Goal: Transaction & Acquisition: Book appointment/travel/reservation

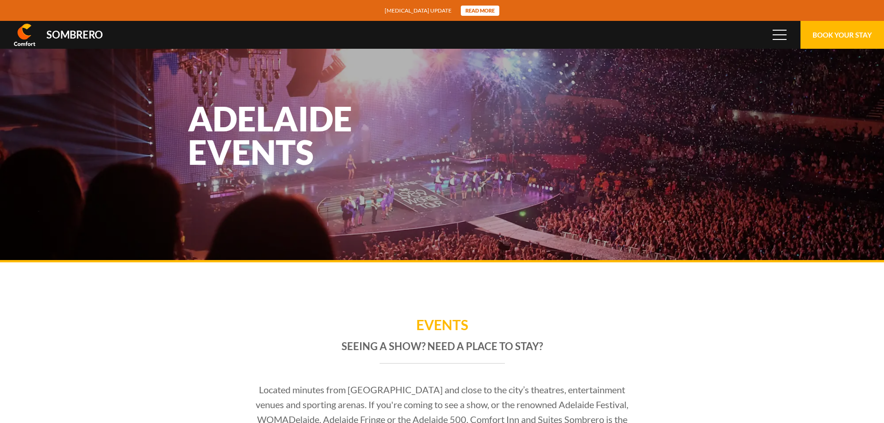
click at [87, 38] on div "Sombrero" at bounding box center [74, 35] width 57 height 10
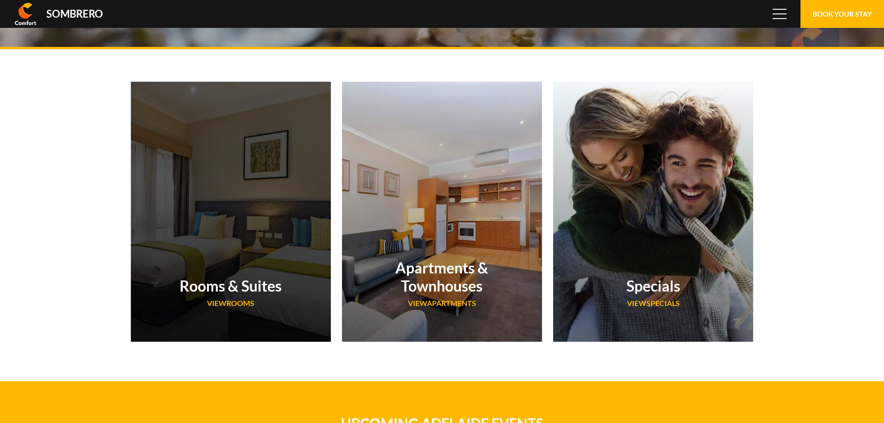
click at [254, 276] on div "Rooms & Suites VIEW Rooms" at bounding box center [231, 295] width 200 height 66
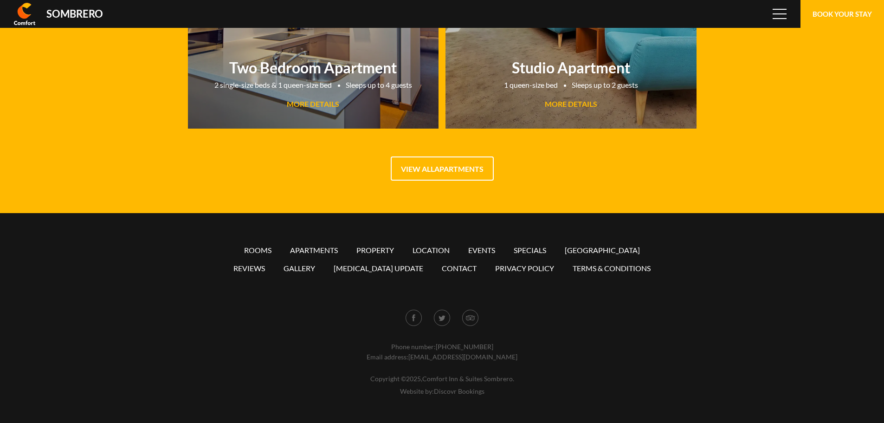
click at [527, 244] on ul "Rooms Apartments Property Location Events Specials [GEOGRAPHIC_DATA] Reviews Ga…" at bounding box center [442, 259] width 438 height 36
click at [534, 250] on link "Specials" at bounding box center [530, 250] width 32 height 9
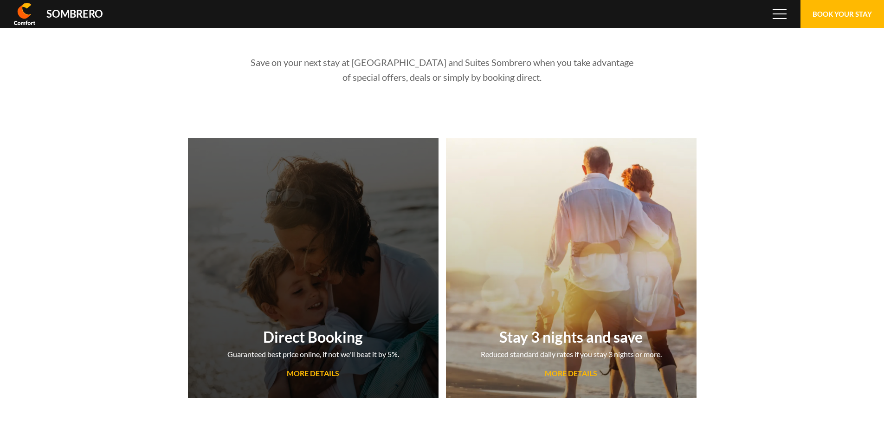
click at [321, 319] on link "Direct Booking Guaranteed best price online, if not we'll beat it by 5%. MORE D…" at bounding box center [313, 268] width 251 height 260
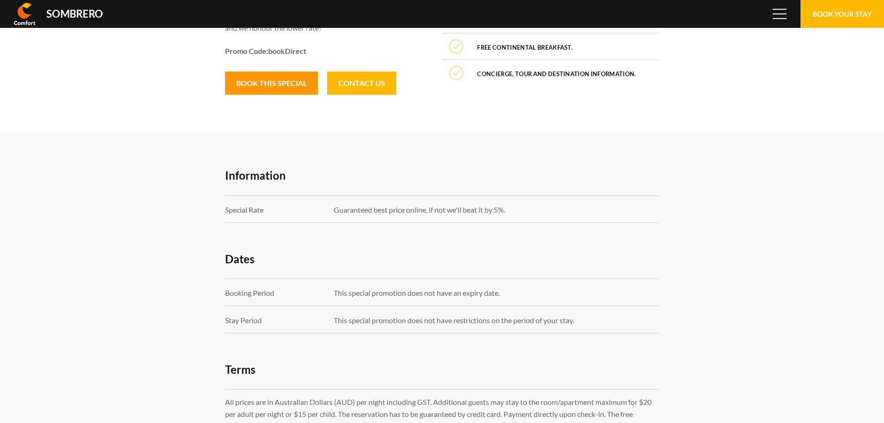
click at [285, 85] on button "Book this special" at bounding box center [271, 82] width 93 height 23
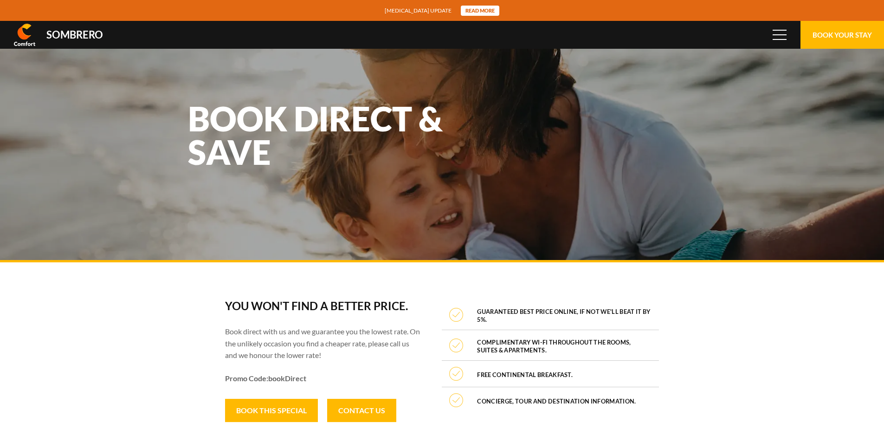
scroll to position [61924, 0]
